Goal: Register for event/course

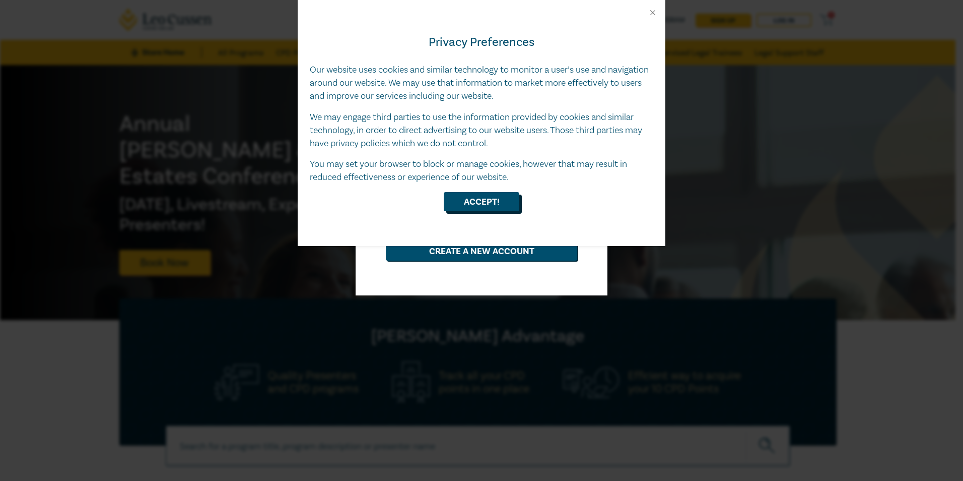
click at [373, 28] on button "Accept!" at bounding box center [482, 201] width 76 height 19
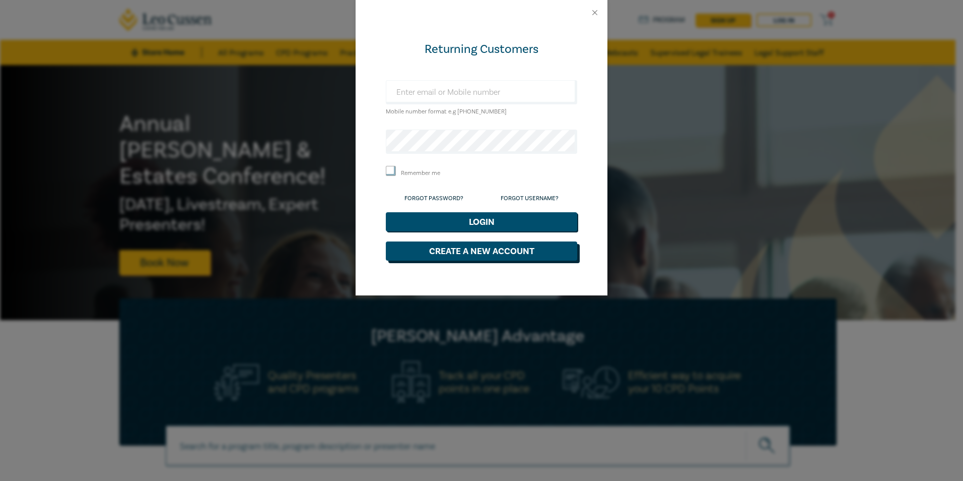
click at [373, 28] on button "Create a New Account" at bounding box center [481, 250] width 191 height 19
select select "AU"
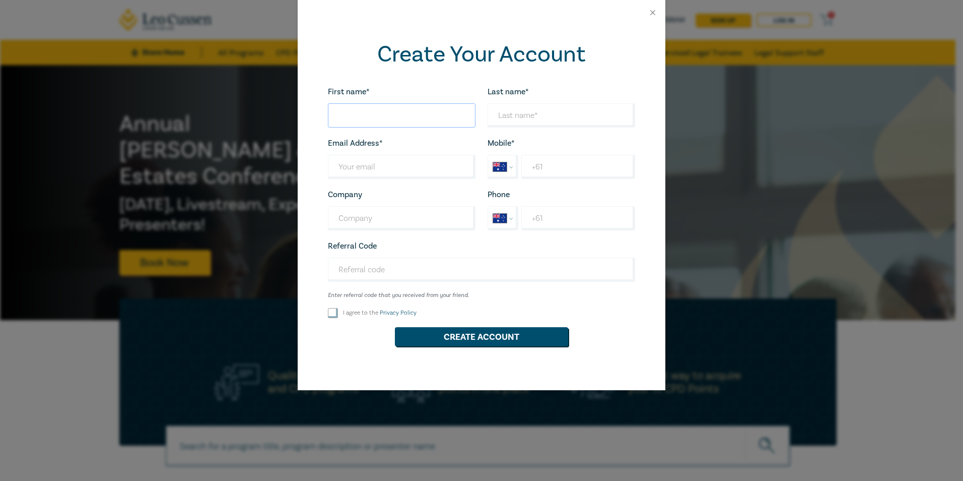
click at [373, 28] on input "First name*" at bounding box center [402, 115] width 148 height 24
type input "[PERSON_NAME]"
type input "[PERSON_NAME][EMAIL_ADDRESS][PERSON_NAME][DOMAIN_NAME]"
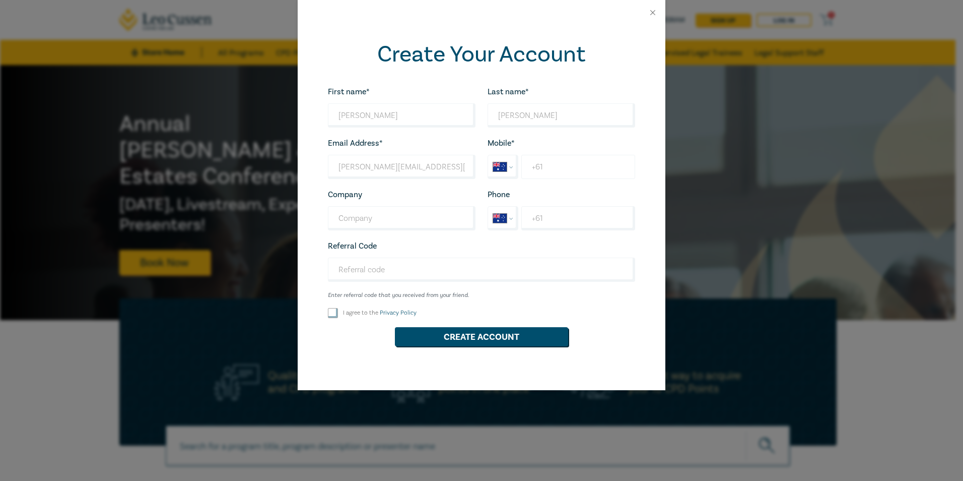
click at [373, 28] on input "+61" at bounding box center [578, 167] width 114 height 24
type input "+61 0452 575 369"
click at [373, 28] on input "Company" at bounding box center [402, 218] width 148 height 24
type input "Redman Lynch"
click at [330, 28] on input "I agree to the Privacy Policy" at bounding box center [333, 313] width 10 height 10
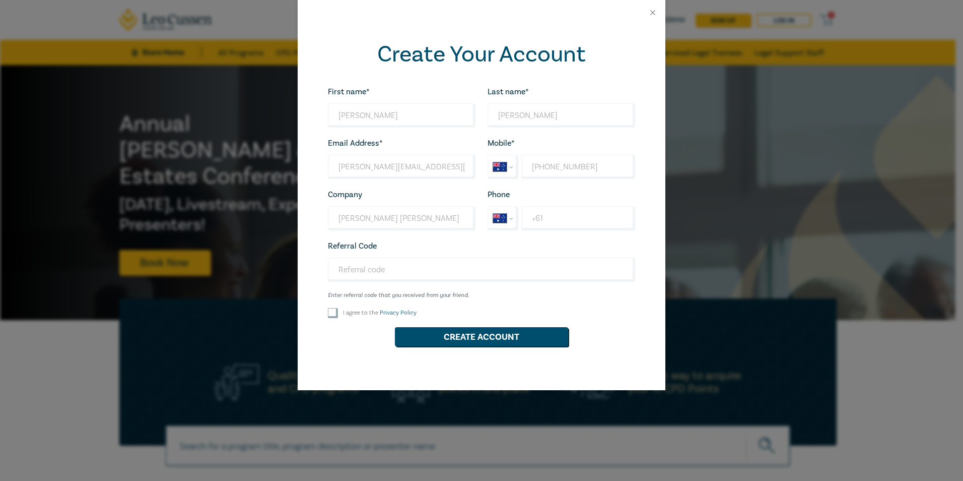
checkbox input "true"
click at [373, 28] on input "Referral Code" at bounding box center [481, 269] width 307 height 24
paste input "W25005"
type input "W25005"
click at [373, 28] on button "Create Account" at bounding box center [481, 336] width 173 height 19
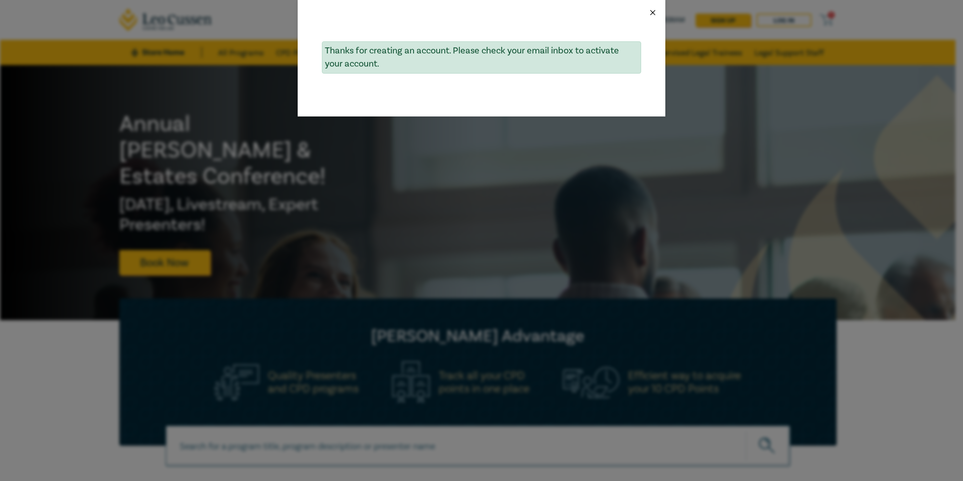
click at [373, 13] on button "Close" at bounding box center [652, 12] width 9 height 9
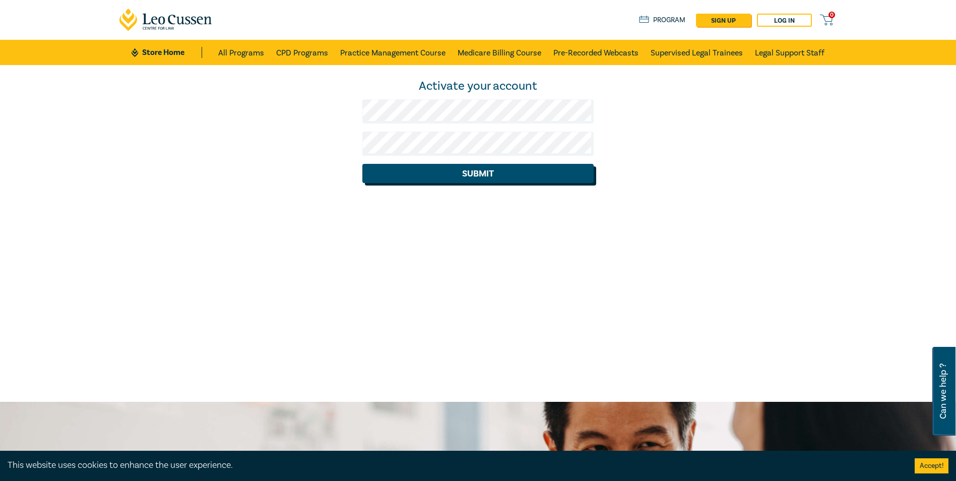
click at [469, 167] on button "Submit" at bounding box center [477, 173] width 231 height 19
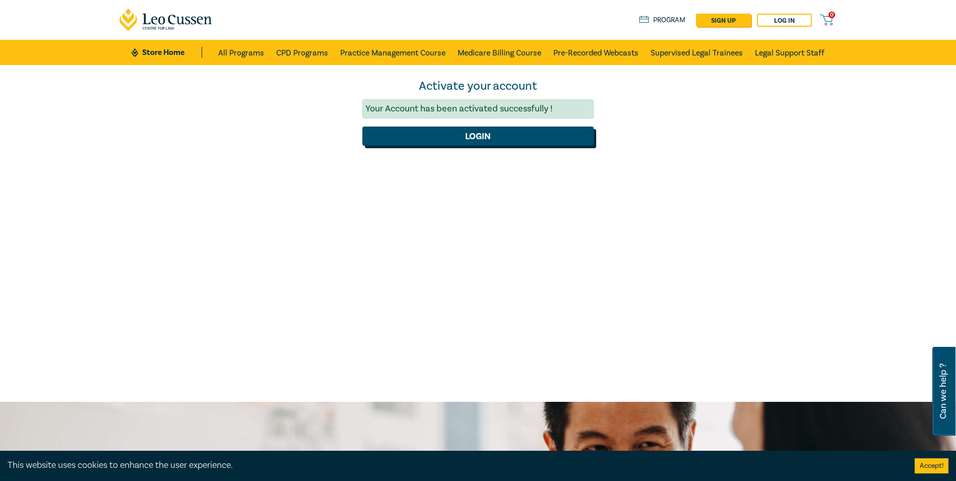
click at [495, 137] on button "Login" at bounding box center [477, 135] width 231 height 19
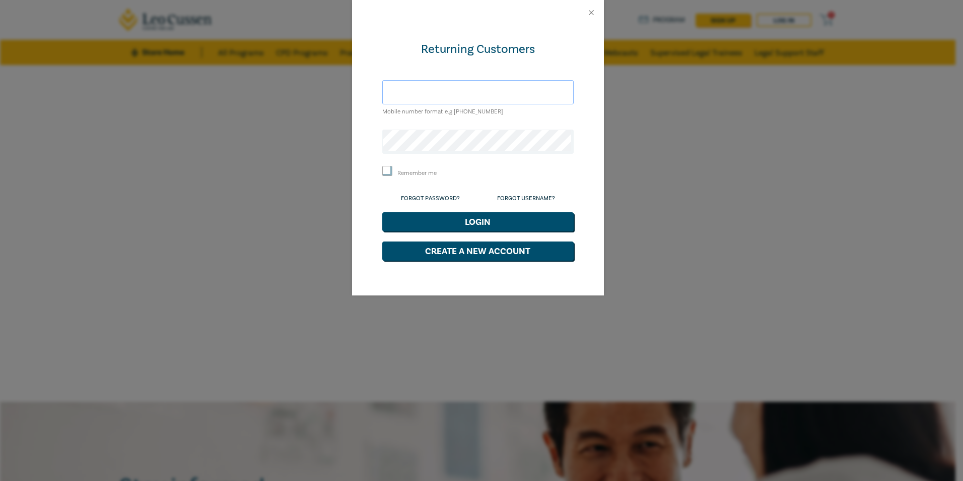
click at [460, 100] on input "text" at bounding box center [477, 92] width 191 height 24
type input "mackenzie.goodson@redmanlynch.com.au"
click at [515, 215] on button "Login" at bounding box center [477, 221] width 191 height 19
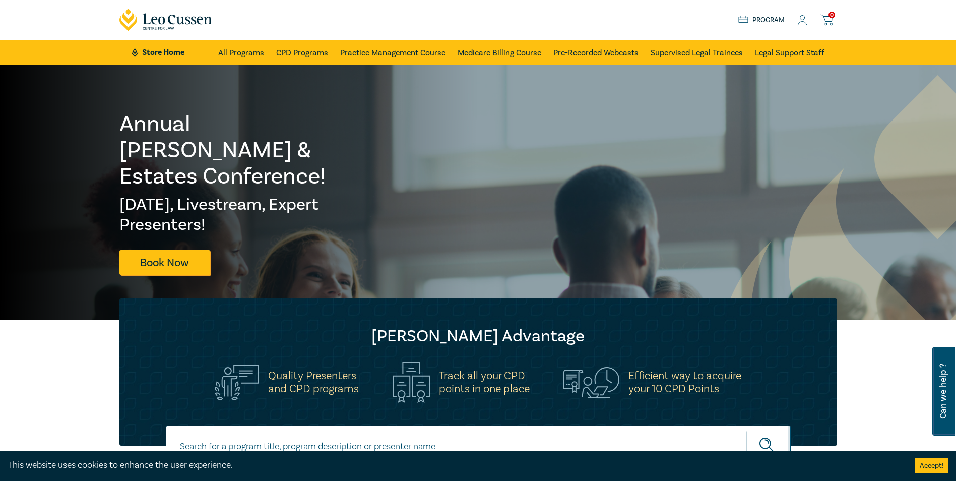
click at [766, 20] on link "Program" at bounding box center [761, 20] width 47 height 11
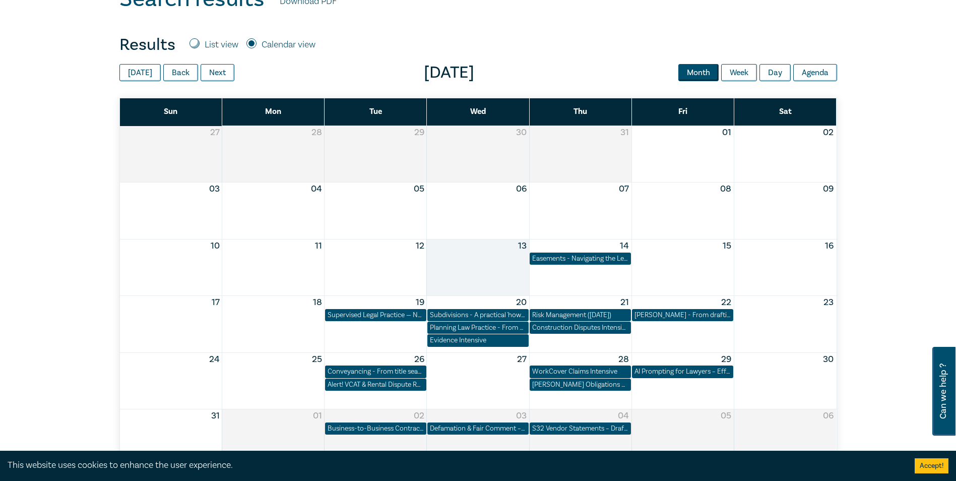
scroll to position [403, 0]
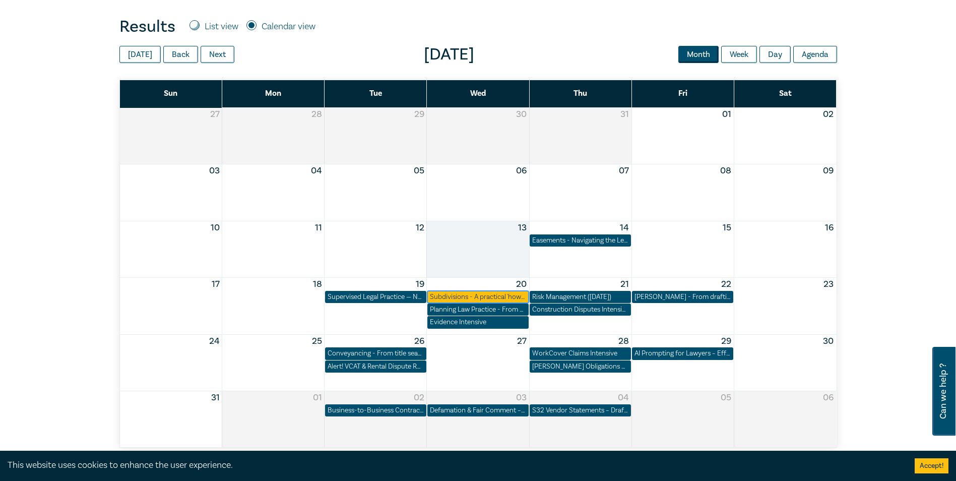
click at [505, 296] on div "Subdivisions - A practical 'how to' ([DATE])" at bounding box center [478, 297] width 96 height 10
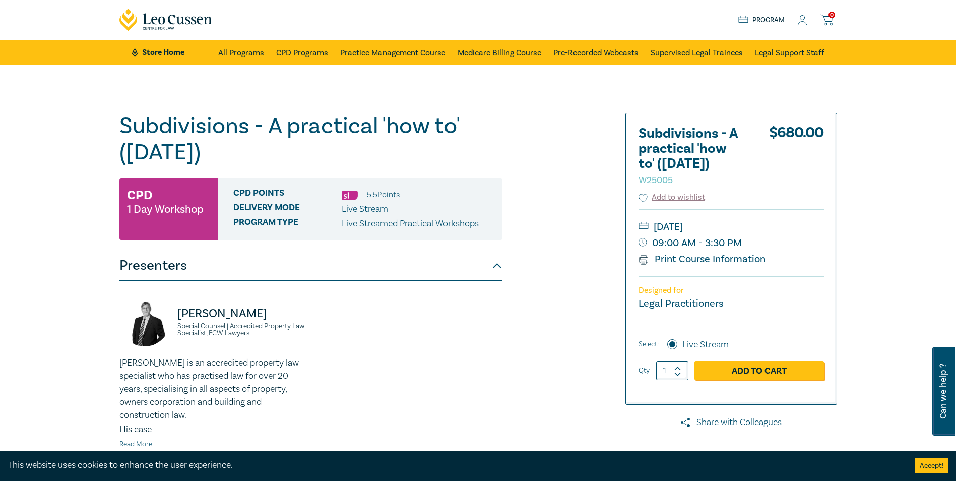
click at [805, 19] on icon at bounding box center [802, 20] width 10 height 11
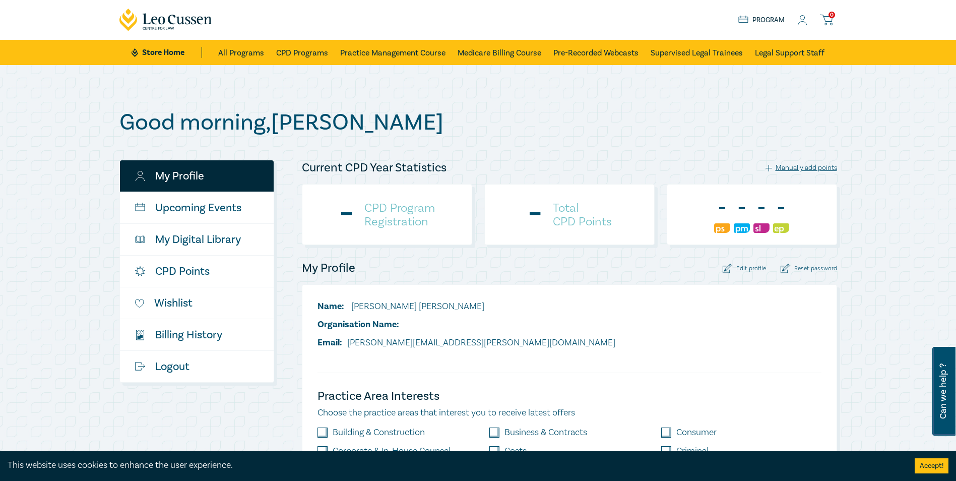
scroll to position [50, 0]
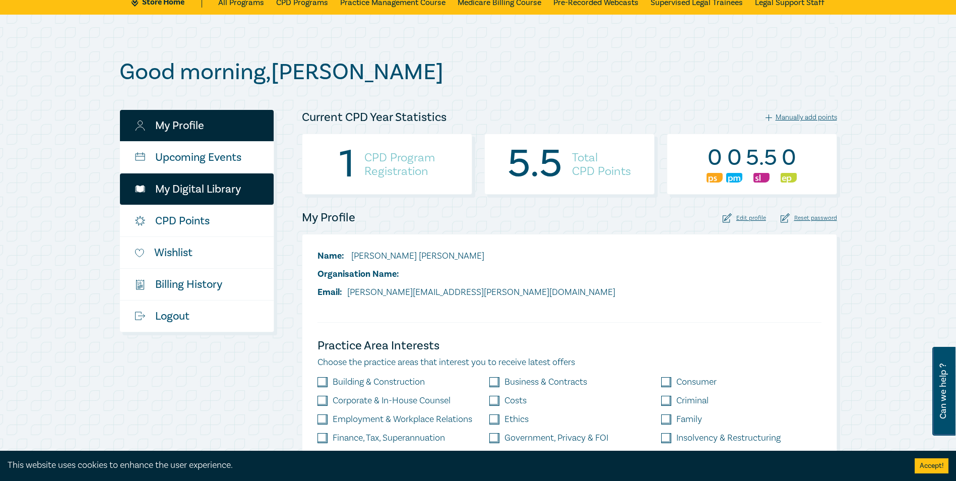
click at [218, 187] on link "My Digital Library" at bounding box center [197, 188] width 154 height 31
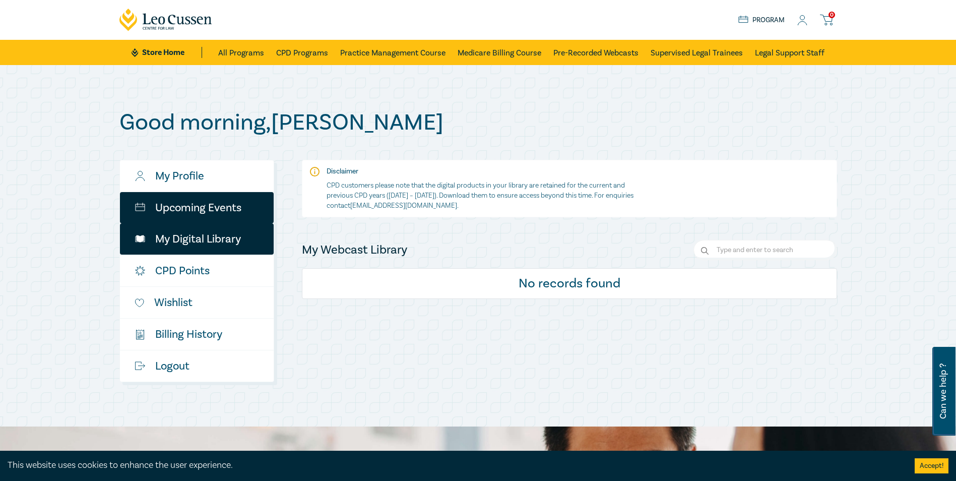
click at [228, 212] on link "Upcoming Events" at bounding box center [197, 207] width 154 height 31
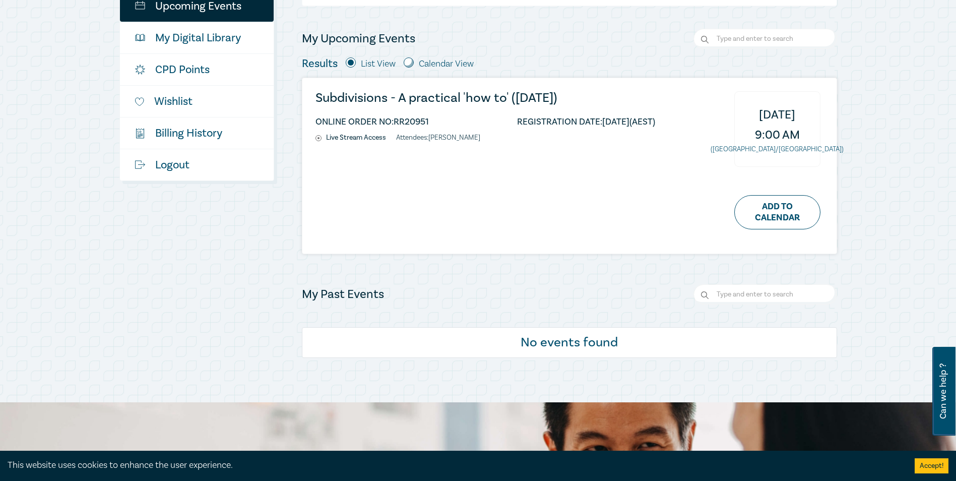
scroll to position [202, 0]
